Goal: Transaction & Acquisition: Purchase product/service

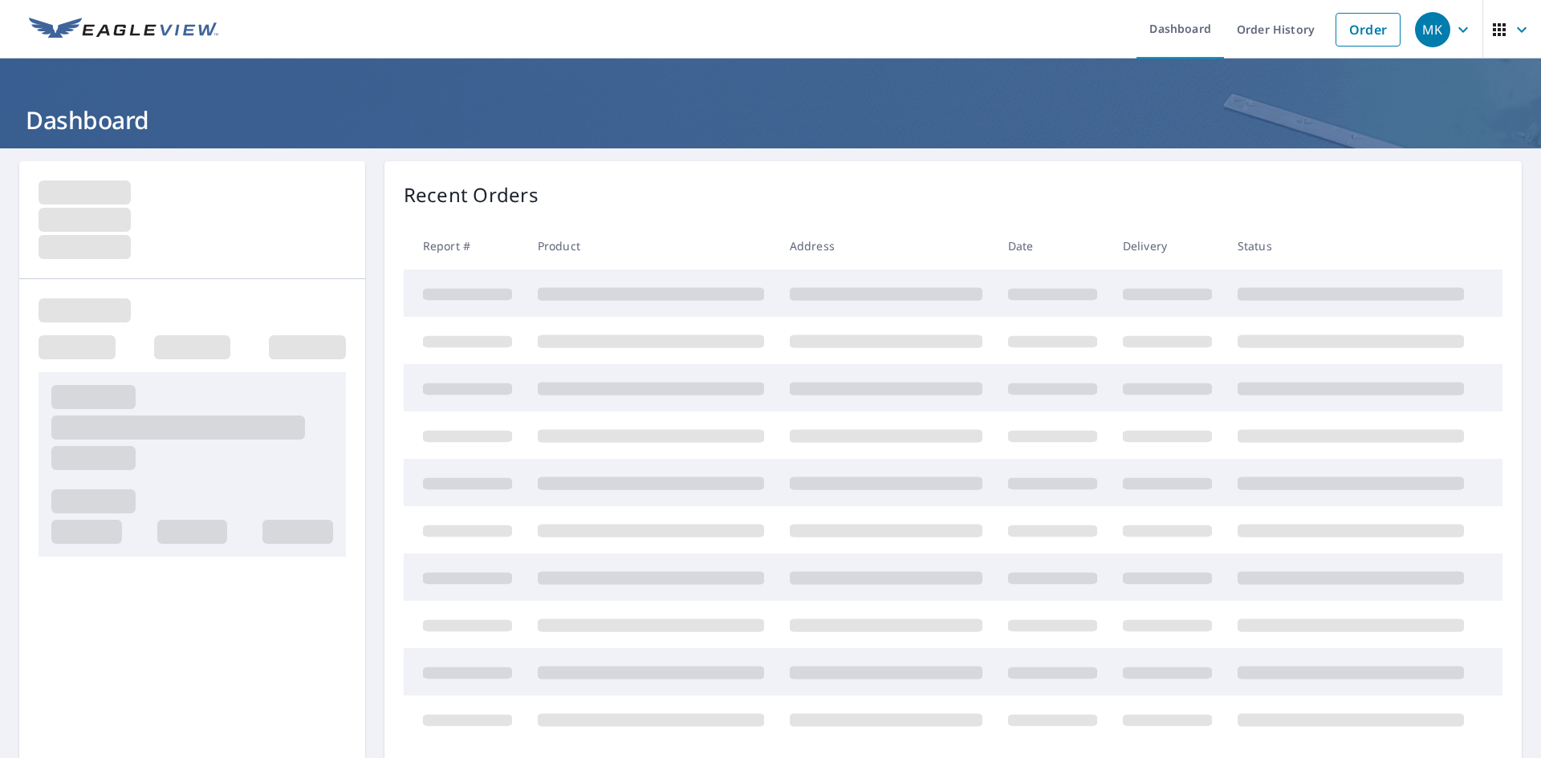
click at [1348, 36] on link "Order" at bounding box center [1367, 30] width 65 height 34
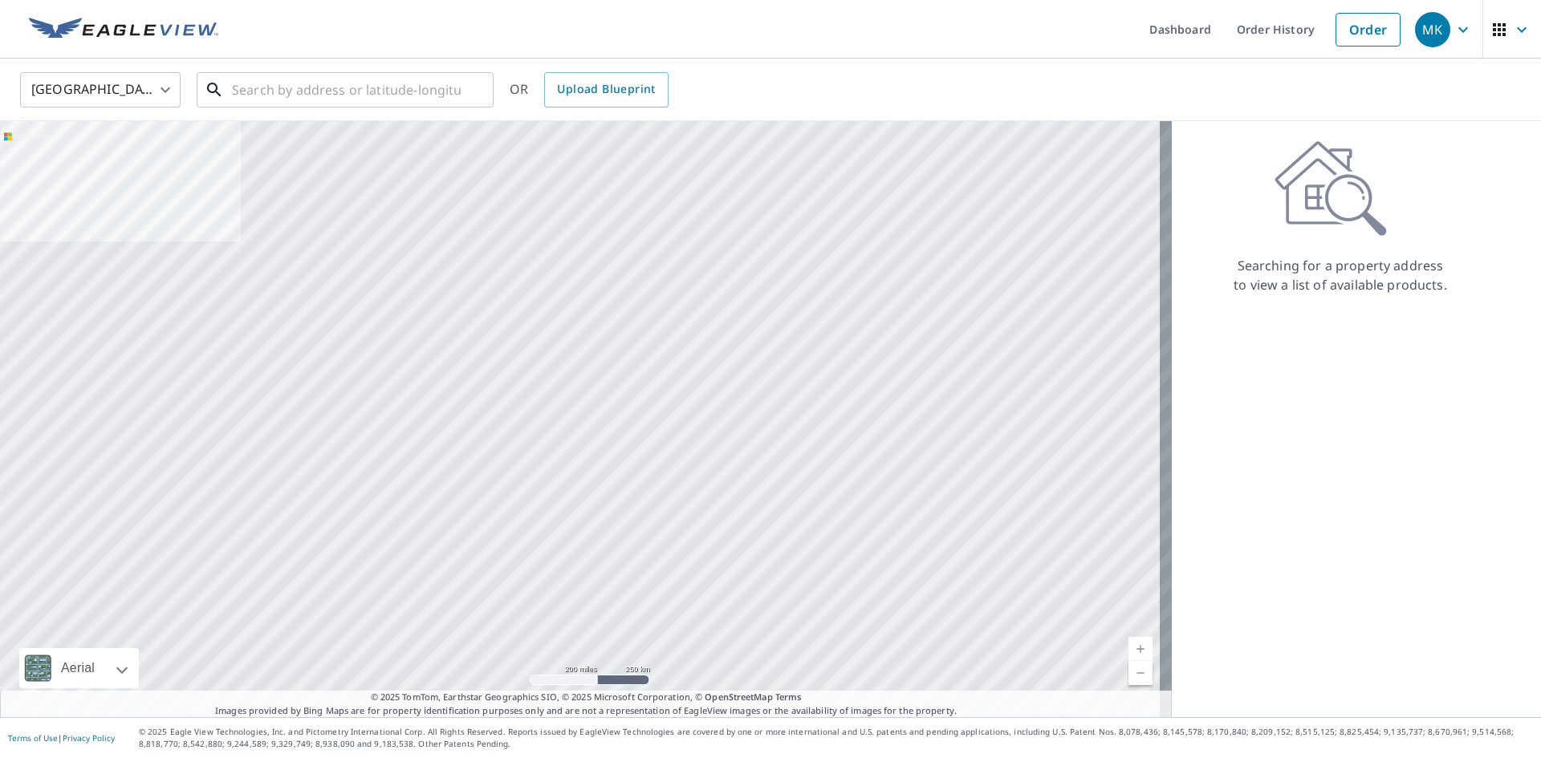
click at [343, 91] on input "text" at bounding box center [346, 89] width 229 height 45
paste input "[STREET_ADDRESS]"
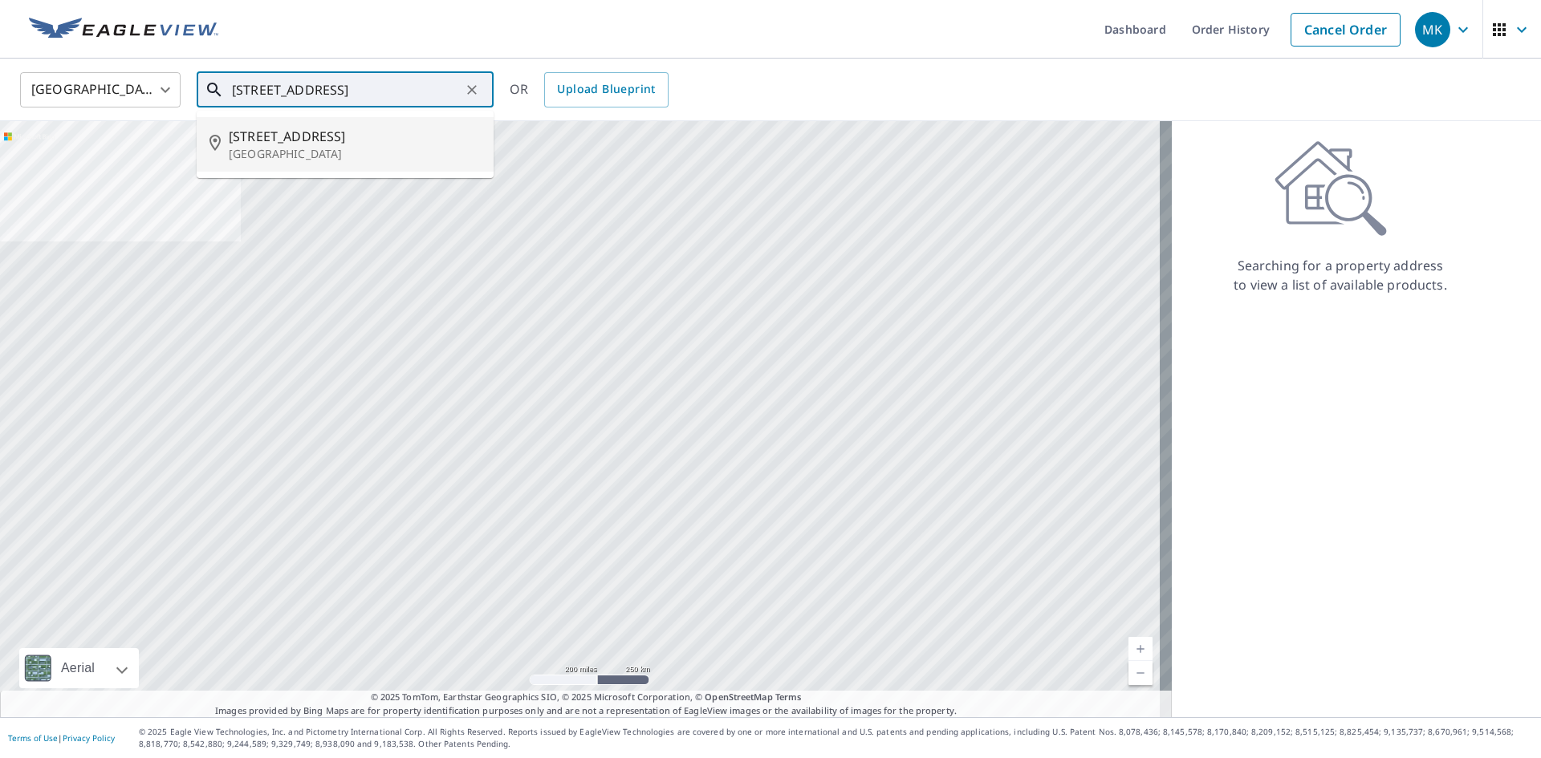
click at [372, 152] on p "[GEOGRAPHIC_DATA]" at bounding box center [355, 154] width 252 height 16
type input "[STREET_ADDRESS]"
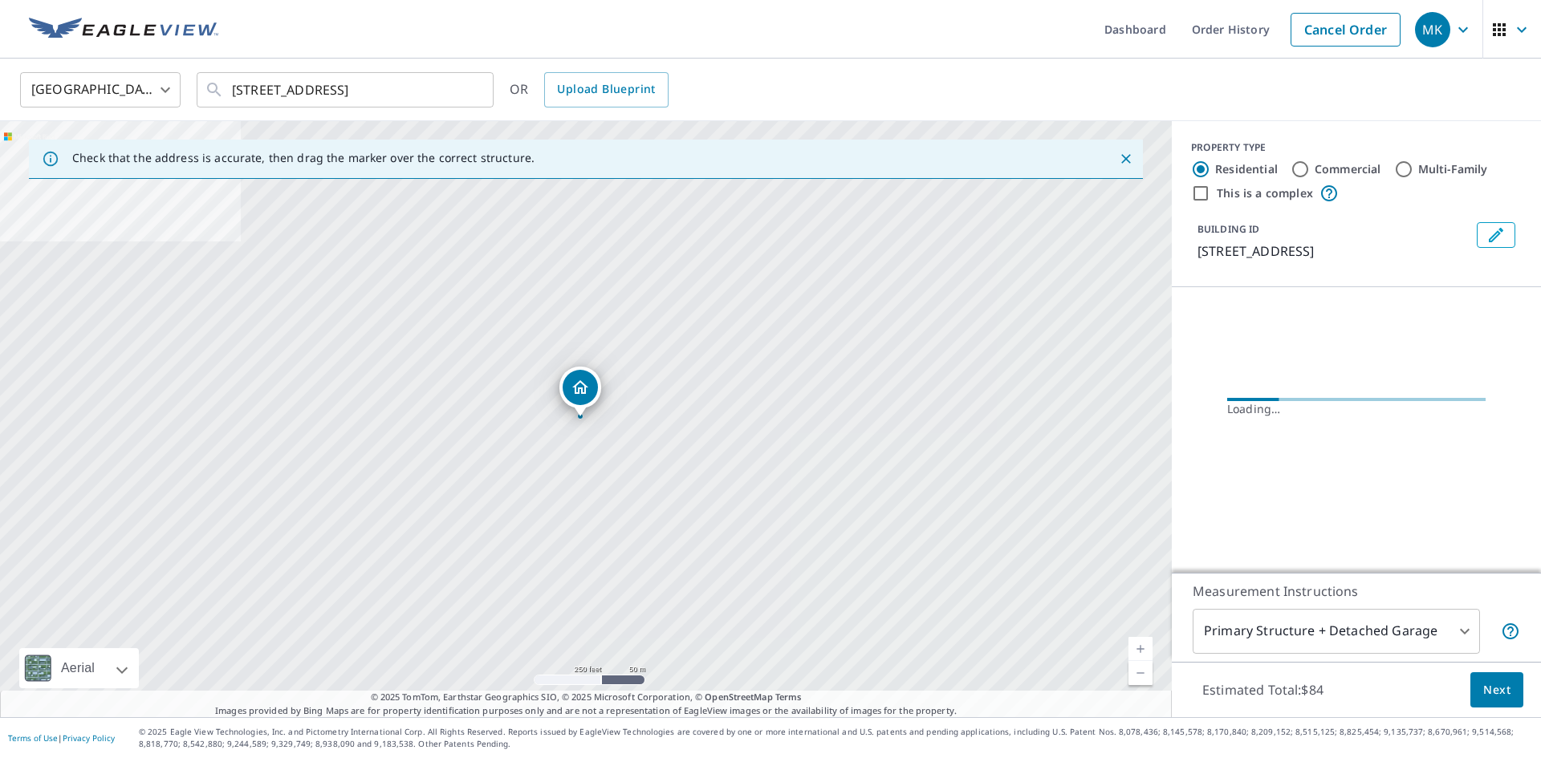
scroll to position [0, 0]
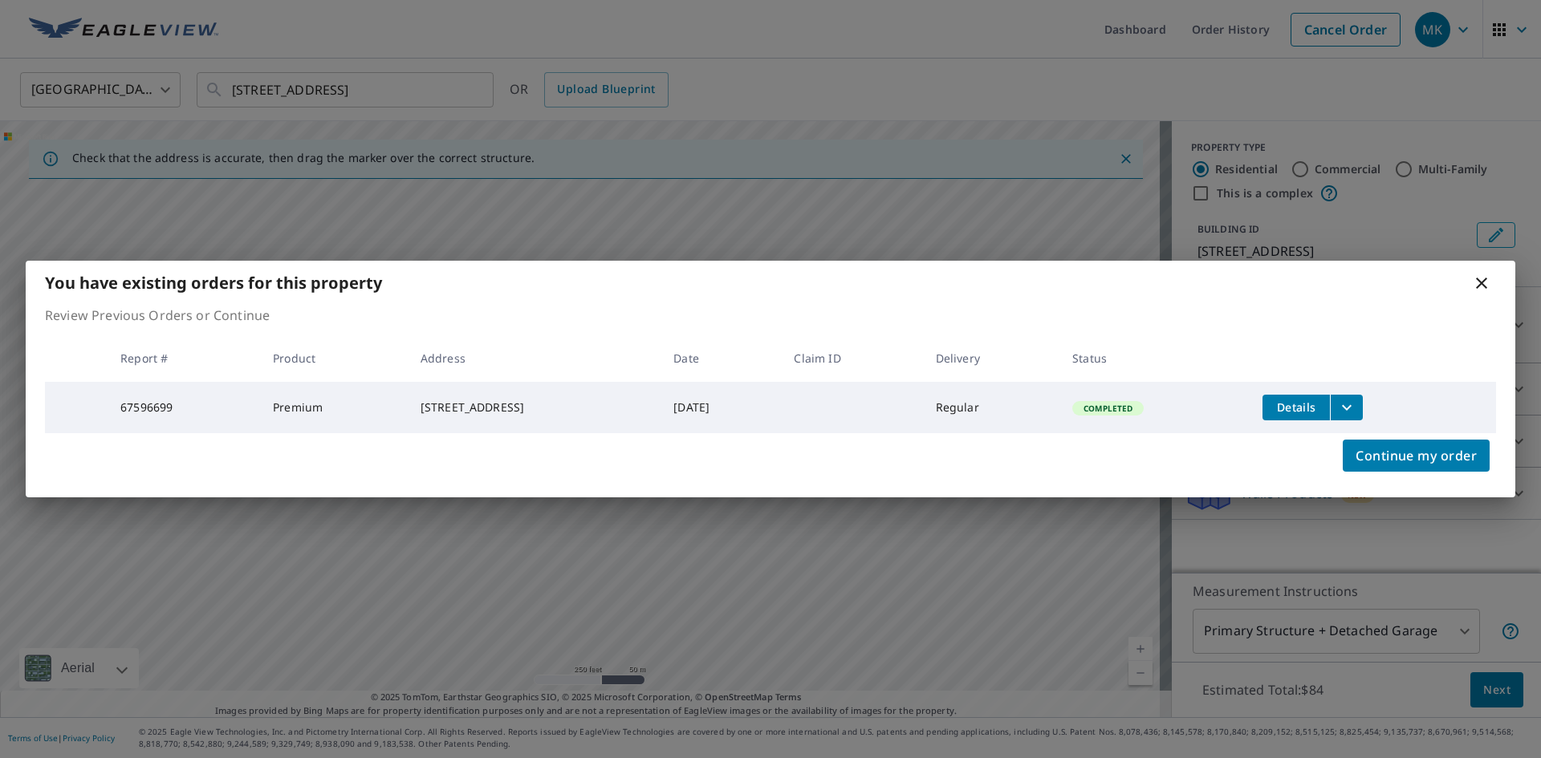
click at [1475, 277] on icon at bounding box center [1481, 283] width 19 height 19
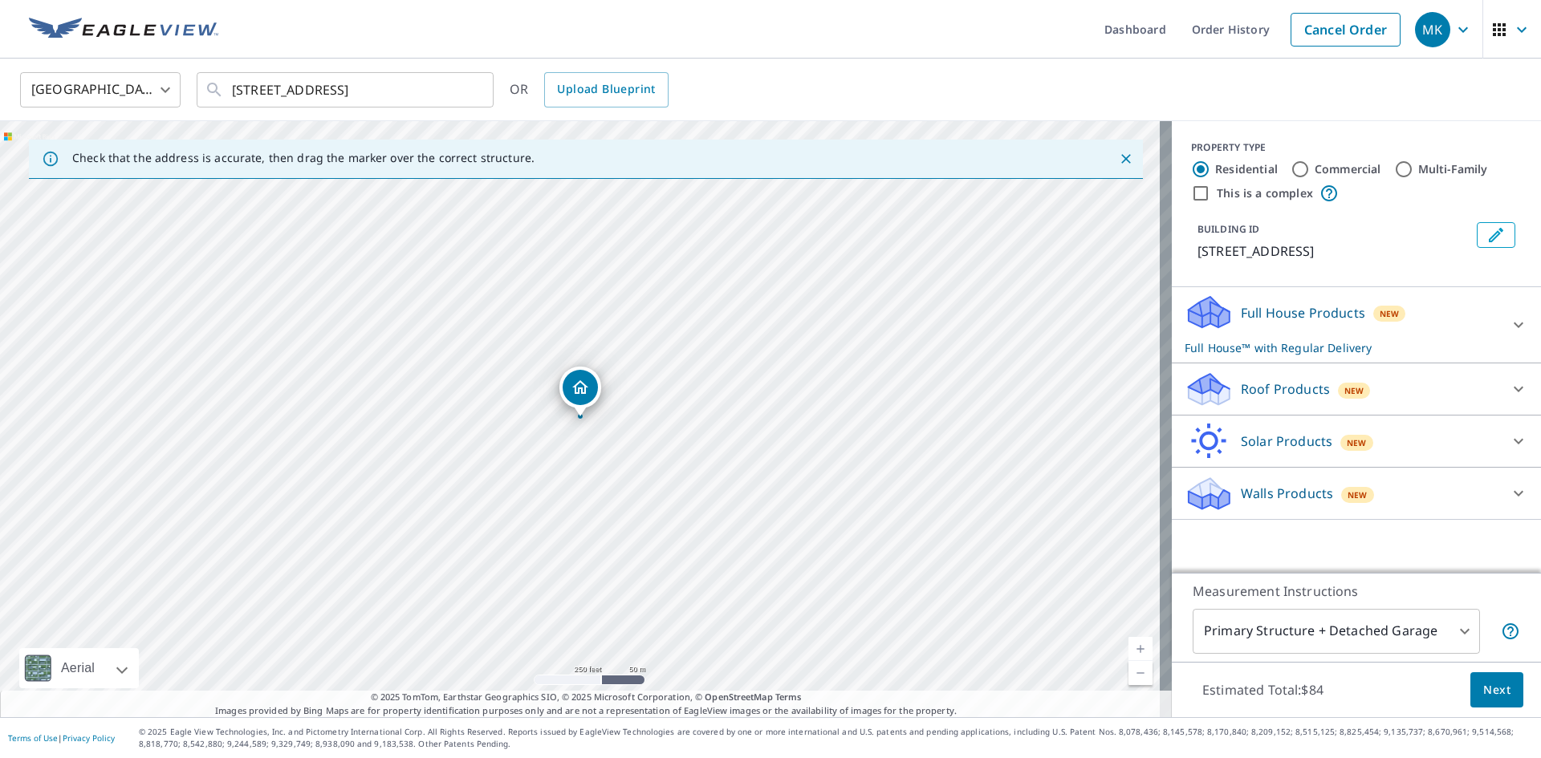
click at [1266, 500] on p "Walls Products" at bounding box center [1287, 493] width 92 height 19
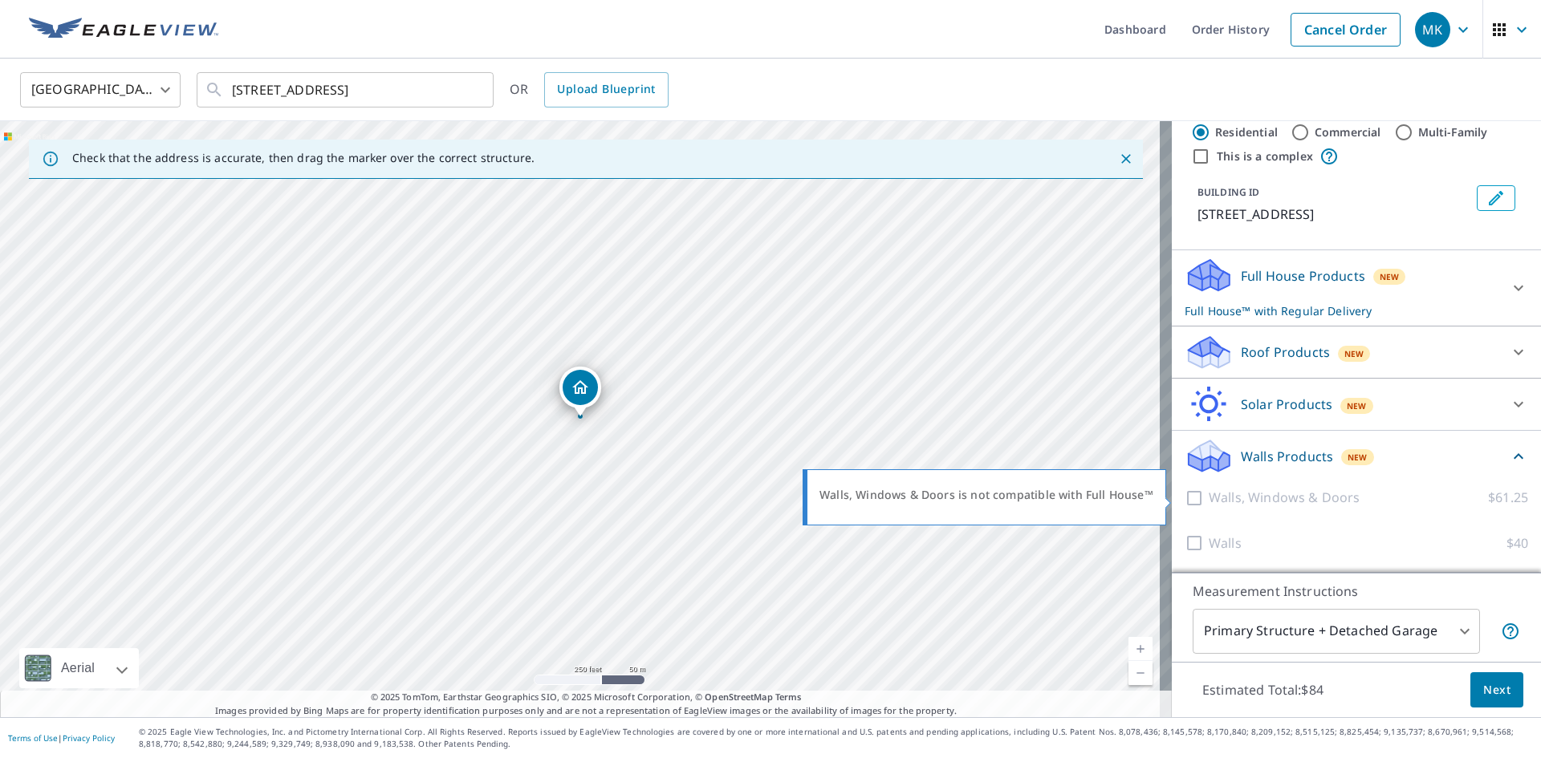
click at [1185, 502] on div at bounding box center [1197, 498] width 24 height 20
click at [1192, 494] on div at bounding box center [1197, 498] width 24 height 20
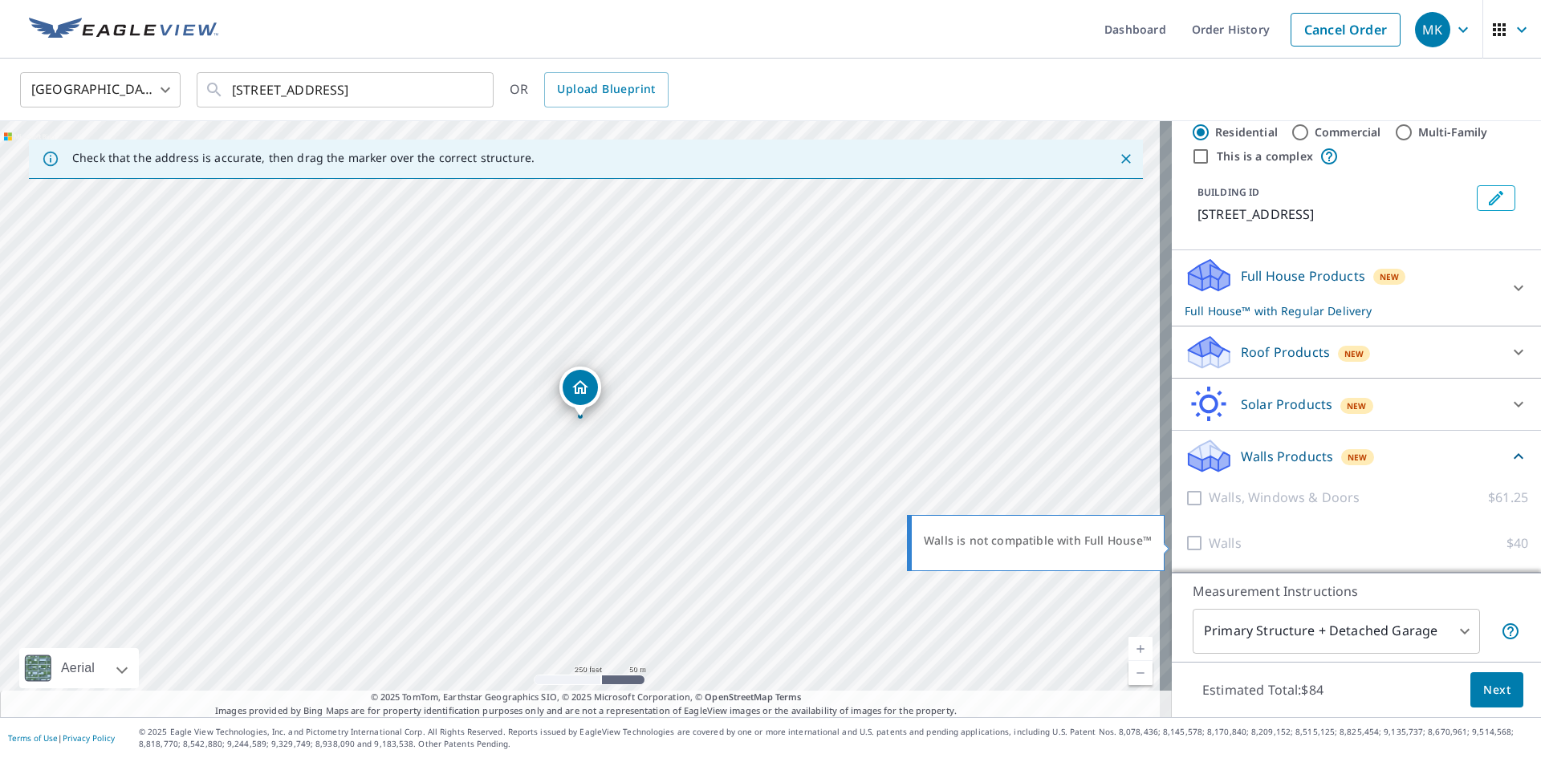
click at [1185, 546] on div at bounding box center [1197, 544] width 24 height 20
click at [1241, 269] on p "Full House Products" at bounding box center [1303, 275] width 124 height 19
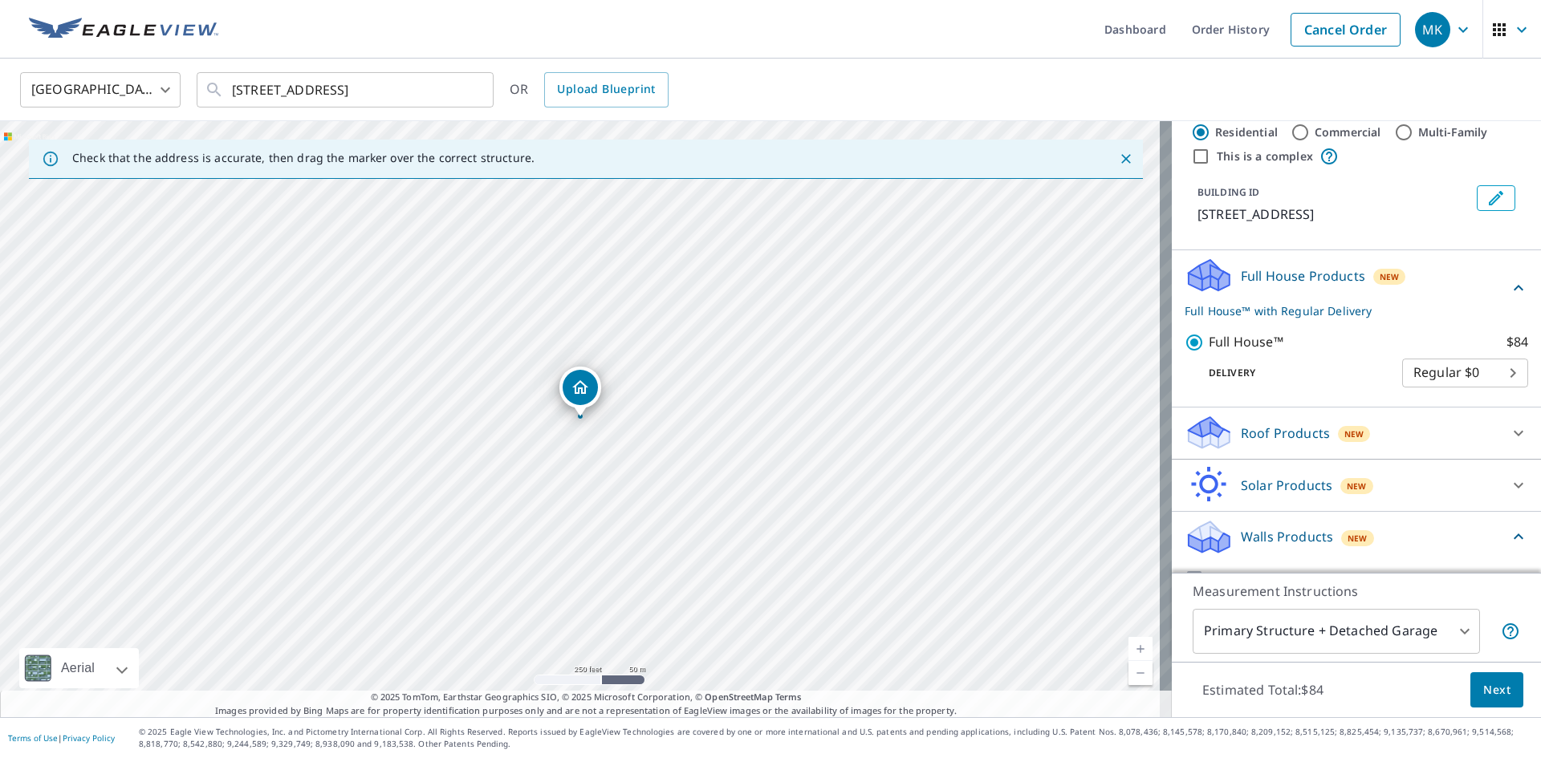
click at [1209, 346] on p "Full House™" at bounding box center [1246, 342] width 75 height 20
click at [1203, 346] on input "Full House™ $84" at bounding box center [1197, 342] width 24 height 19
checkbox input "false"
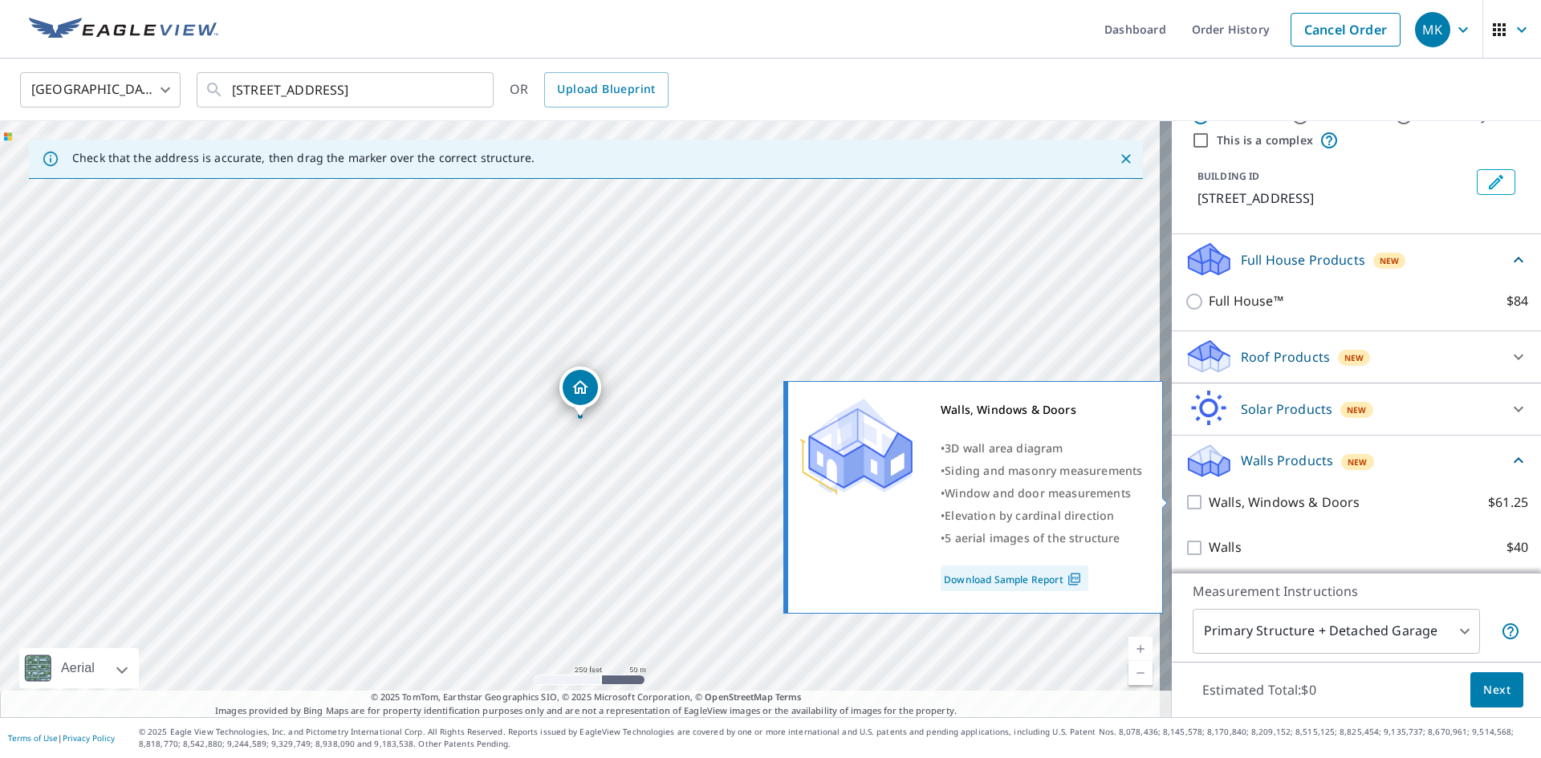
scroll to position [58, 0]
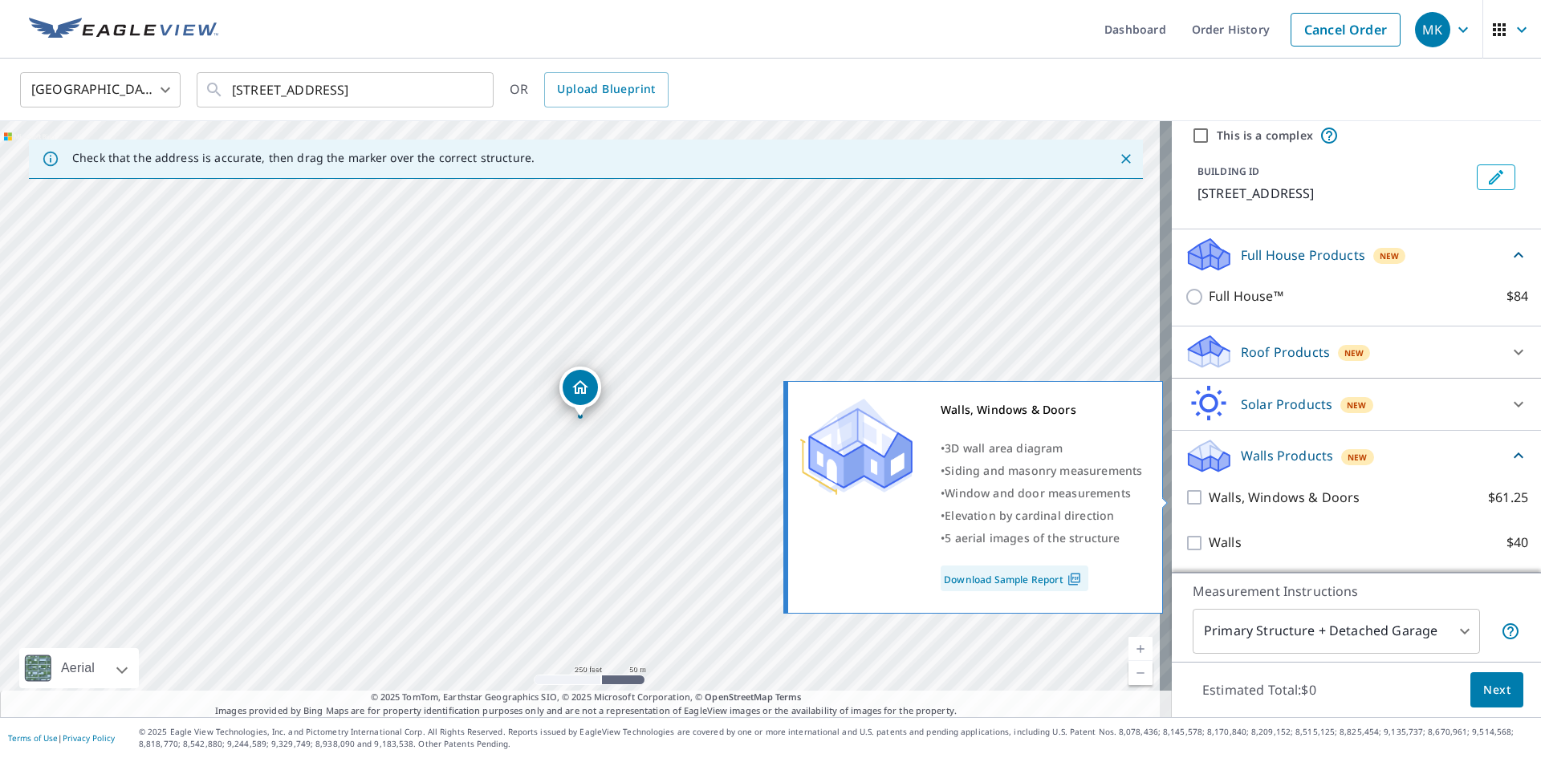
click at [1242, 499] on p "Walls, Windows & Doors" at bounding box center [1284, 498] width 151 height 20
click at [1209, 499] on input "Walls, Windows & Doors $61.25" at bounding box center [1197, 497] width 24 height 19
checkbox input "true"
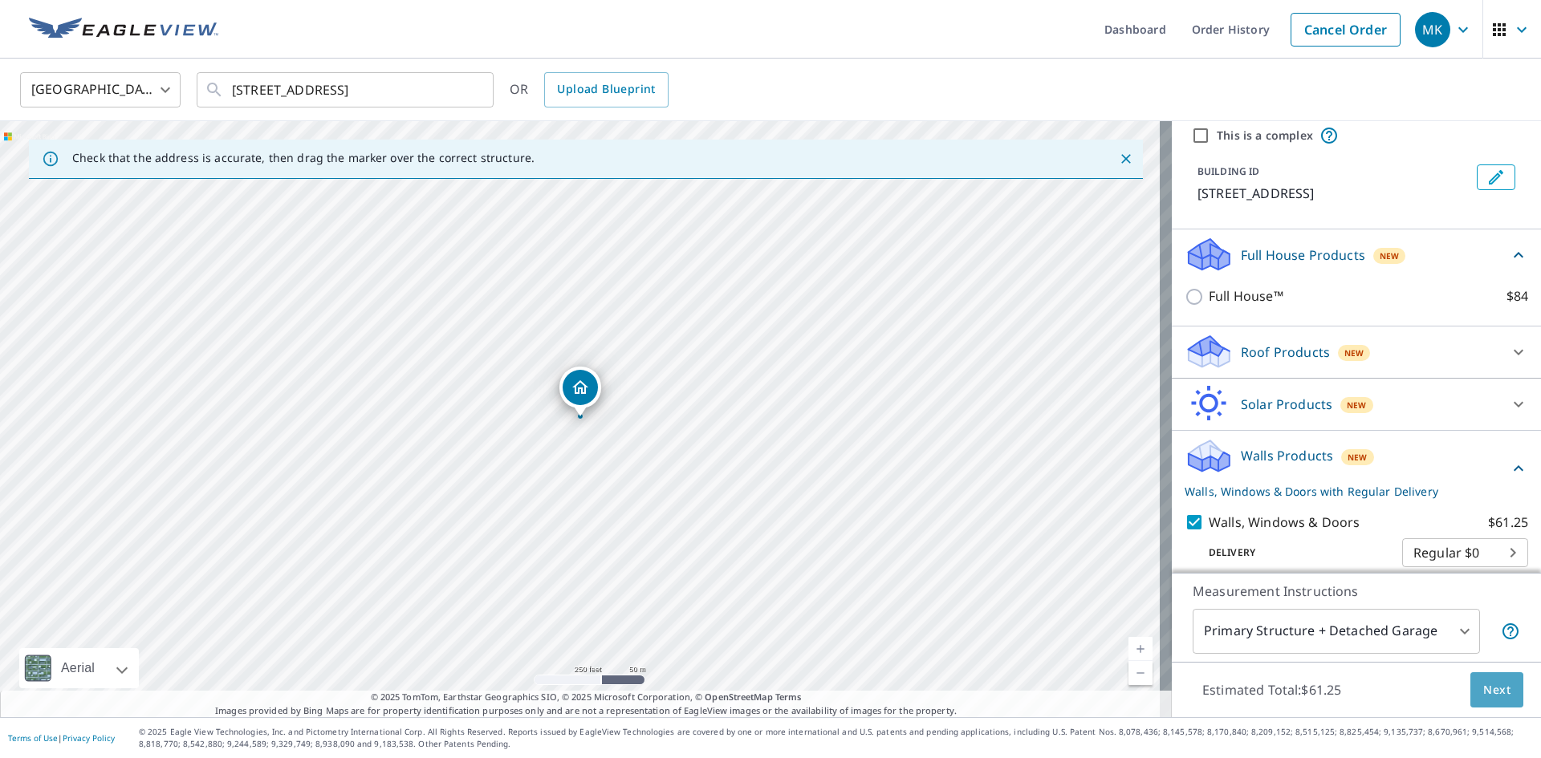
click at [1494, 687] on span "Next" at bounding box center [1496, 691] width 27 height 20
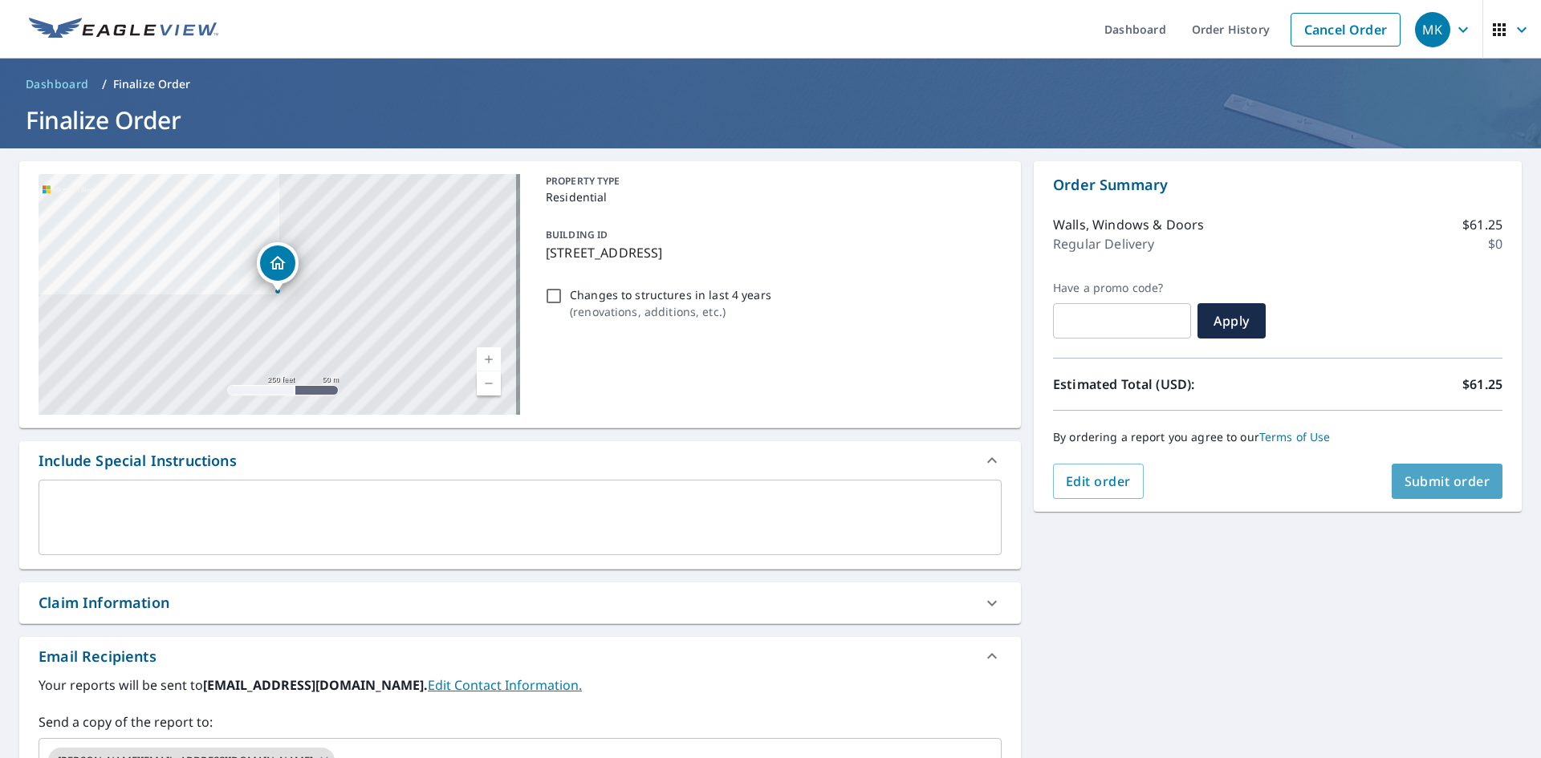
click at [1456, 476] on span "Submit order" at bounding box center [1447, 482] width 86 height 18
checkbox input "true"
